Goal: Find specific page/section

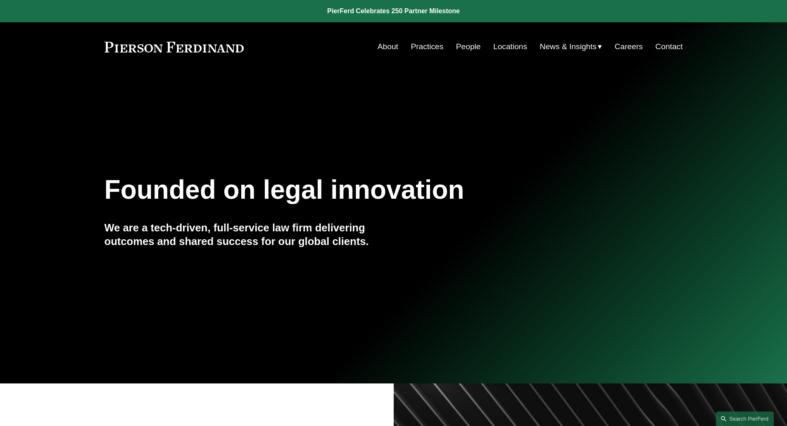
click at [460, 41] on link "People" at bounding box center [468, 47] width 25 height 16
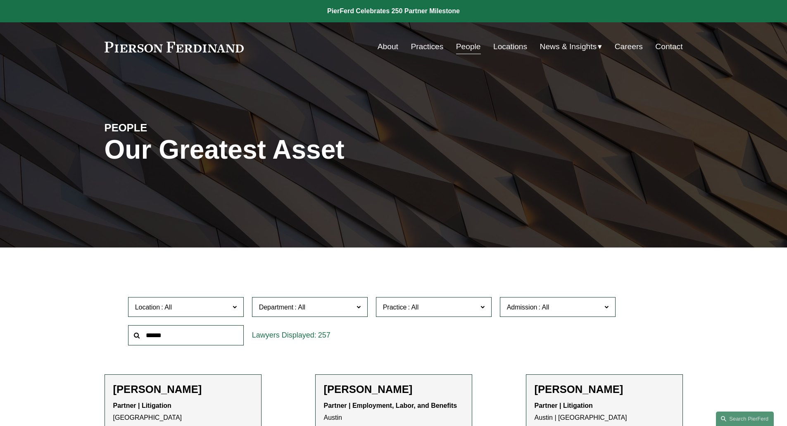
click at [527, 310] on span "Admission" at bounding box center [522, 307] width 31 height 7
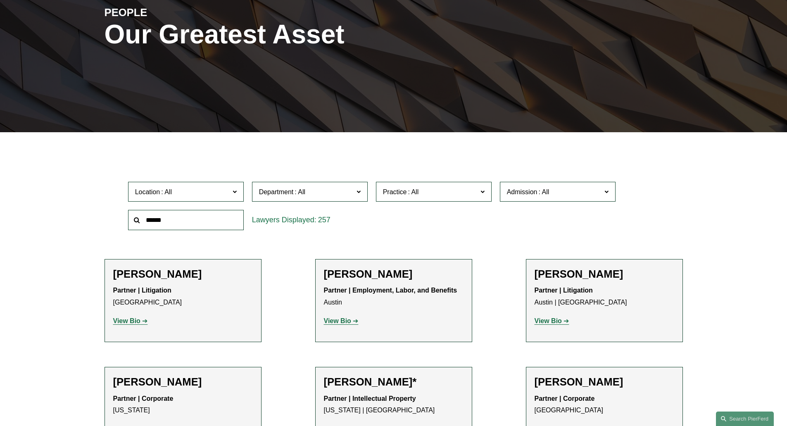
scroll to position [232, 0]
click at [0, 0] on link "[US_STATE]" at bounding box center [0, 0] width 0 height 0
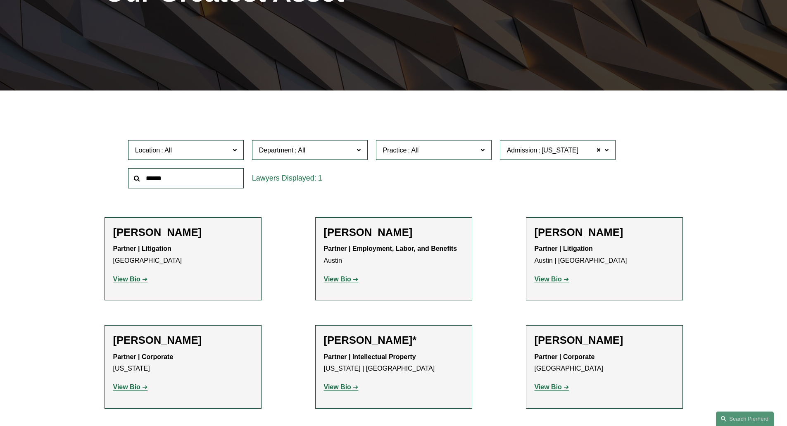
scroll to position [165, 0]
